Goal: Information Seeking & Learning: Learn about a topic

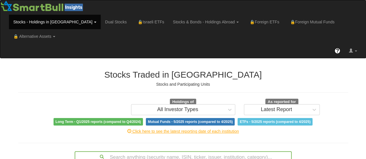
click at [53, 19] on link "Stocks - Holdings in [GEOGRAPHIC_DATA]" at bounding box center [55, 22] width 92 height 14
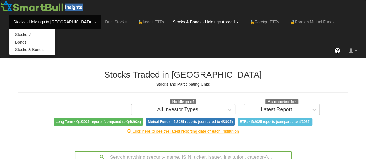
click at [101, 21] on link "Stocks & Bonds - Holdings Abroad" at bounding box center [55, 22] width 92 height 14
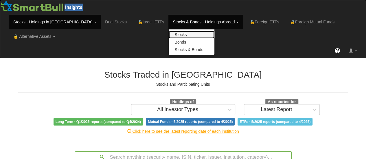
click at [169, 37] on link "Stocks" at bounding box center [192, 35] width 46 height 8
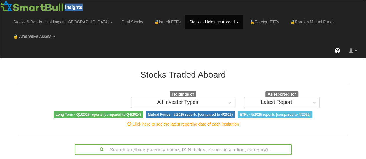
click at [161, 144] on div "Search anything (security name, ISIN, ticker, issuer, institution, category)..." at bounding box center [183, 149] width 217 height 11
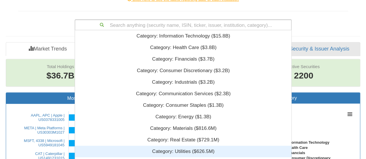
scroll to position [139, 212]
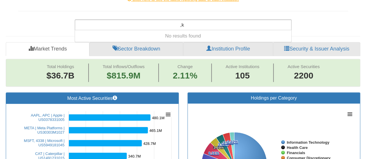
type input ","
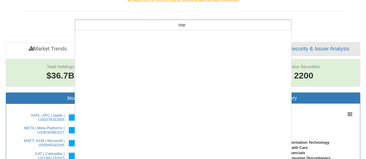
scroll to position [0, 0]
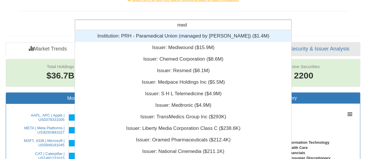
type input "medi"
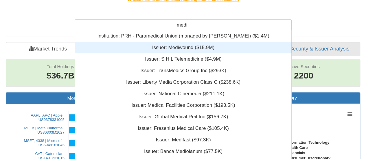
click at [153, 42] on div "Issuer: ‎Mediwound ‎($15.9M)‏" at bounding box center [183, 48] width 217 height 12
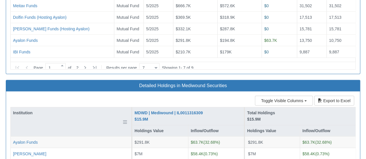
scroll to position [819, 0]
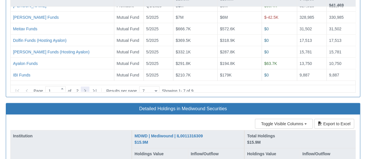
click at [86, 88] on icon at bounding box center [85, 91] width 7 height 7
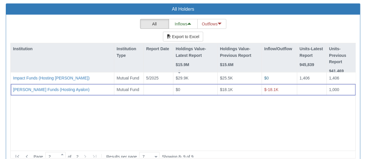
scroll to position [761, 0]
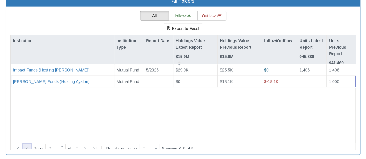
click at [25, 145] on icon at bounding box center [26, 148] width 7 height 7
type input "1"
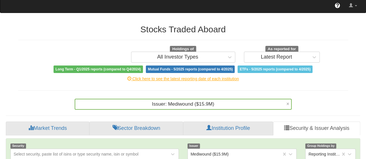
scroll to position [0, 0]
